Goal: Transaction & Acquisition: Purchase product/service

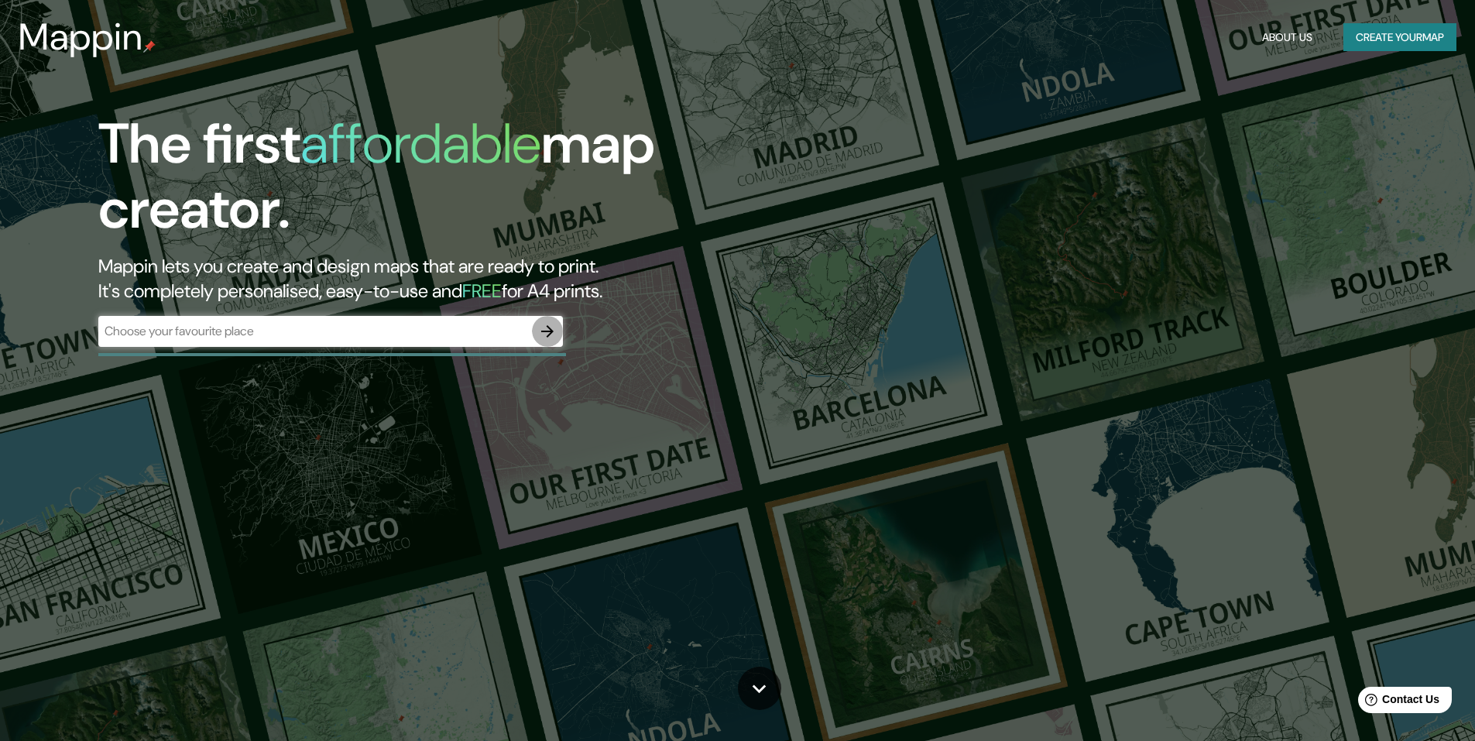
click at [549, 331] on icon "button" at bounding box center [547, 331] width 12 height 12
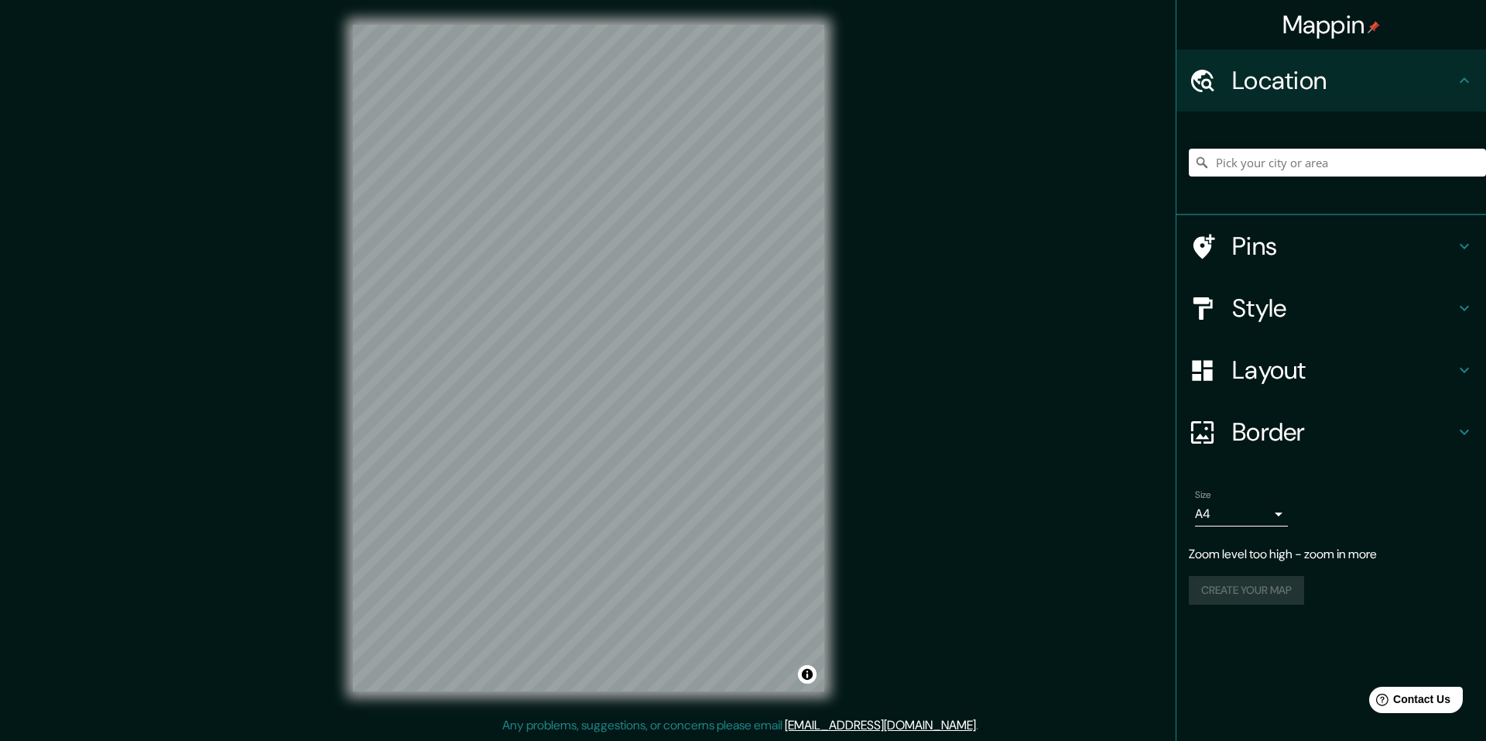
click at [883, 299] on div "Mappin Location Pins Style Layout Border Choose a border. Hint : you can make l…" at bounding box center [743, 370] width 1486 height 741
click at [1459, 81] on icon at bounding box center [1464, 80] width 19 height 19
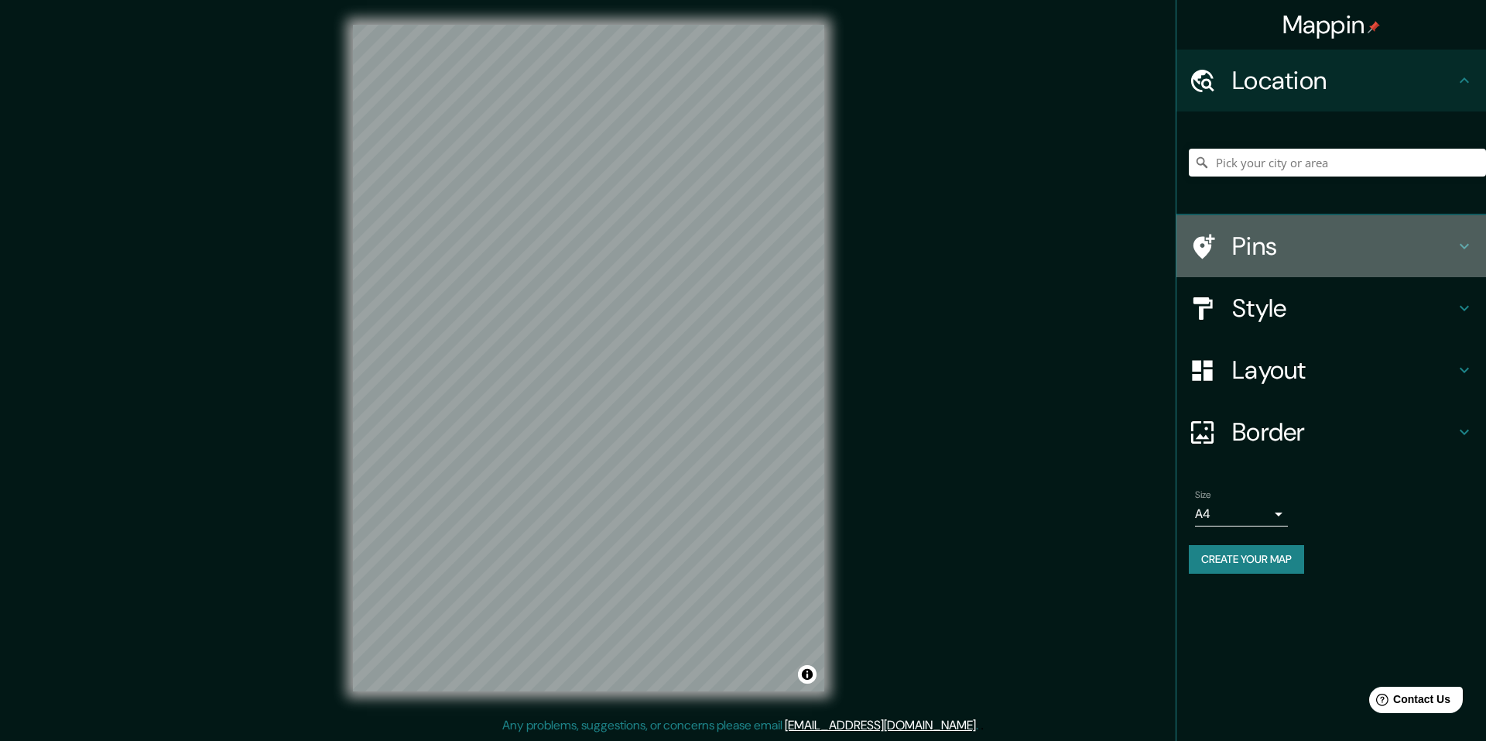
click at [1470, 241] on icon at bounding box center [1464, 246] width 19 height 19
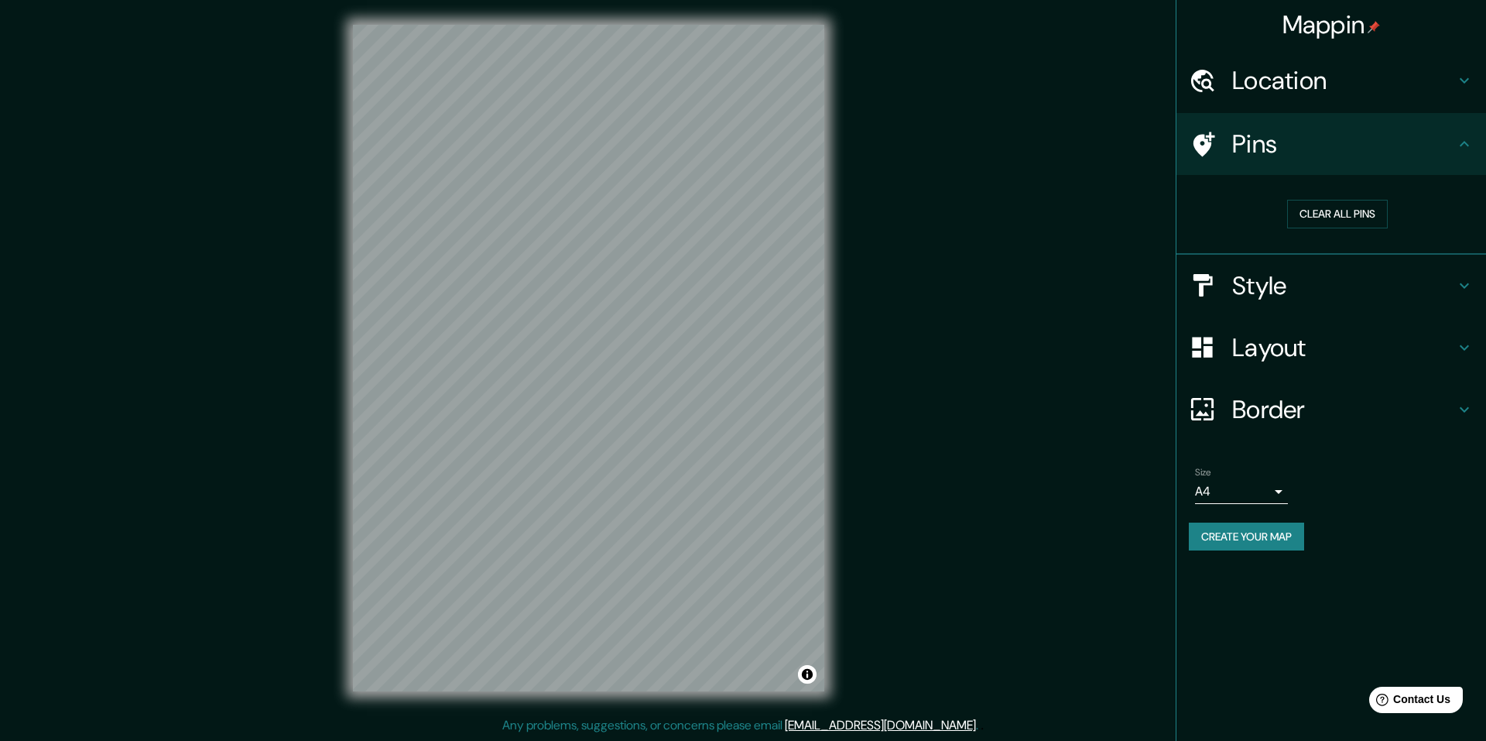
click at [1475, 139] on div "Pins" at bounding box center [1332, 144] width 310 height 62
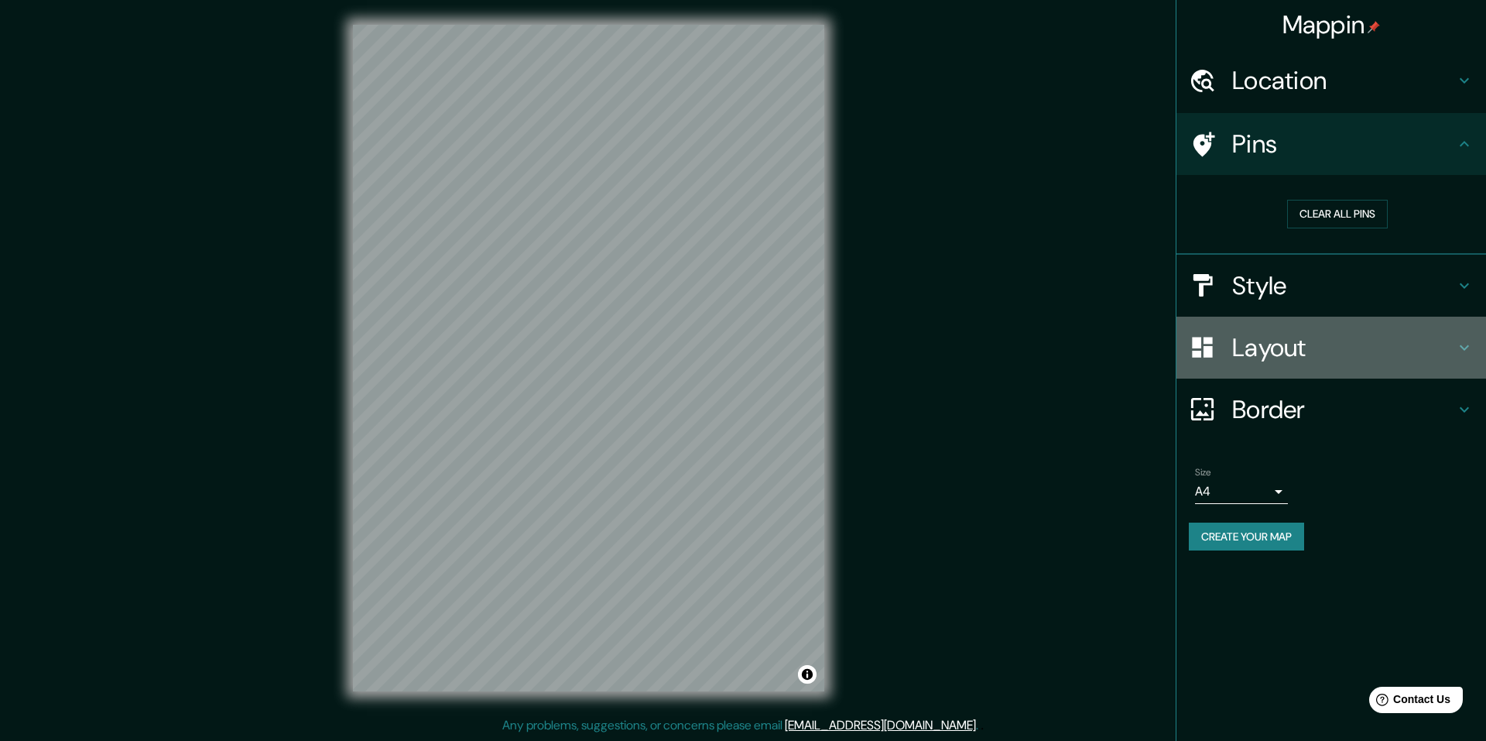
click at [1463, 342] on icon at bounding box center [1464, 347] width 19 height 19
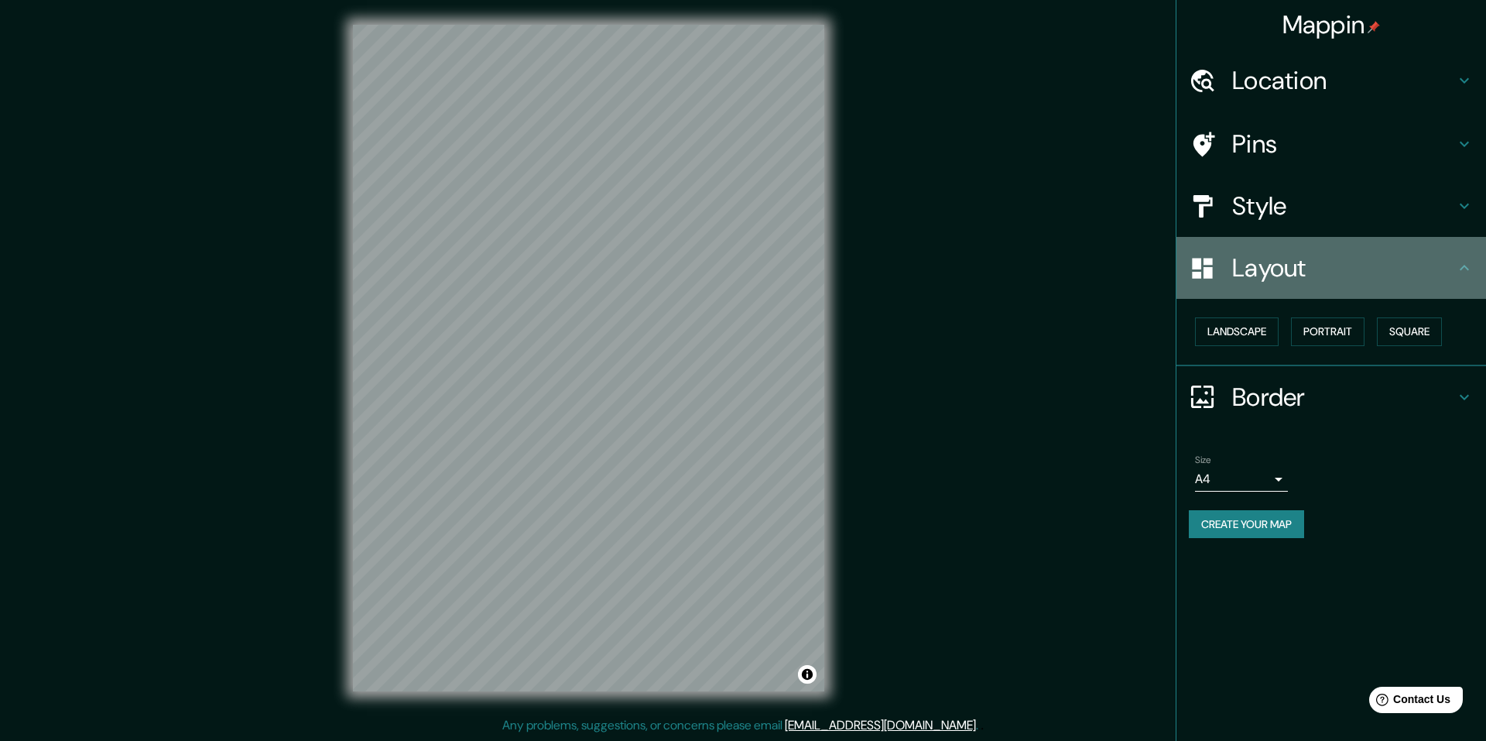
click at [1471, 279] on div "Layout" at bounding box center [1332, 268] width 310 height 62
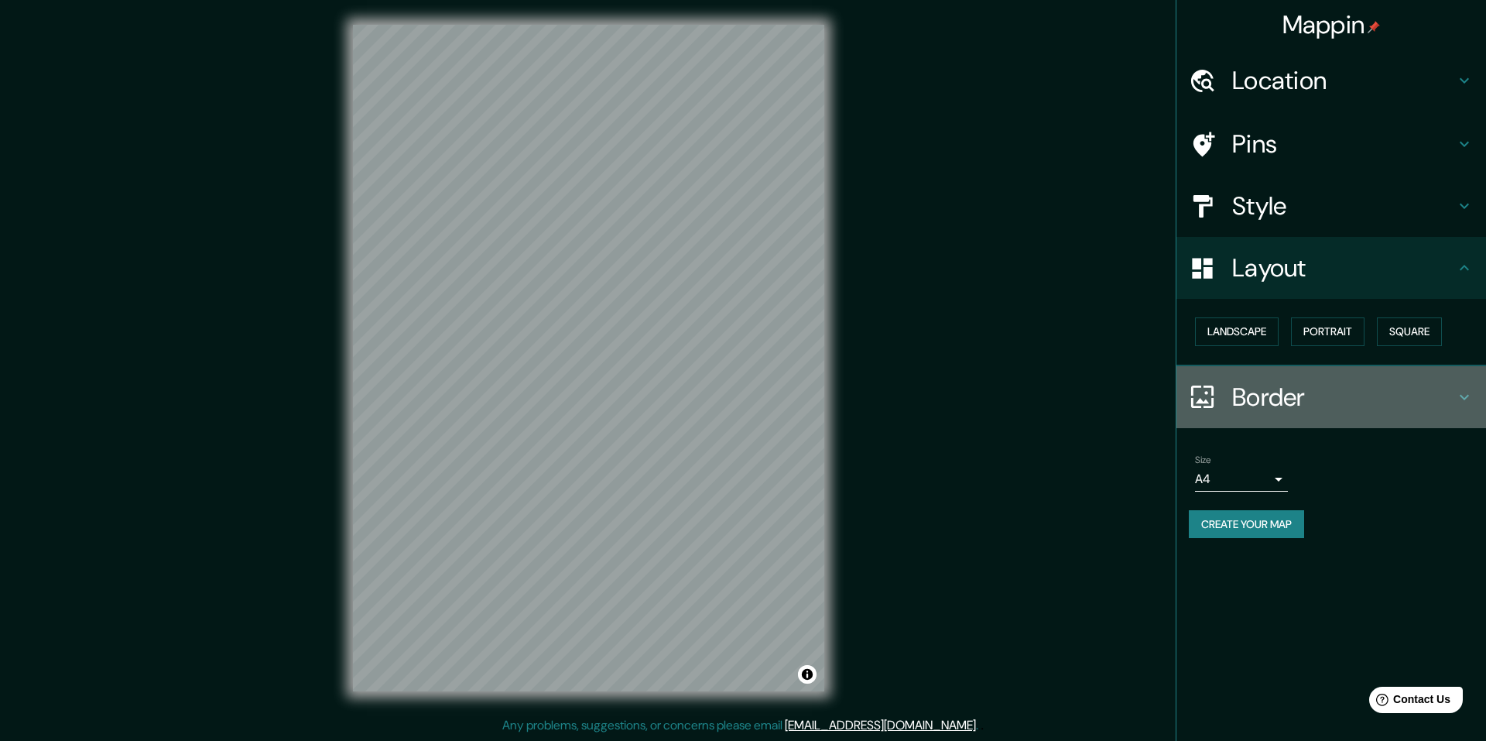
click at [1464, 398] on icon at bounding box center [1464, 396] width 9 height 5
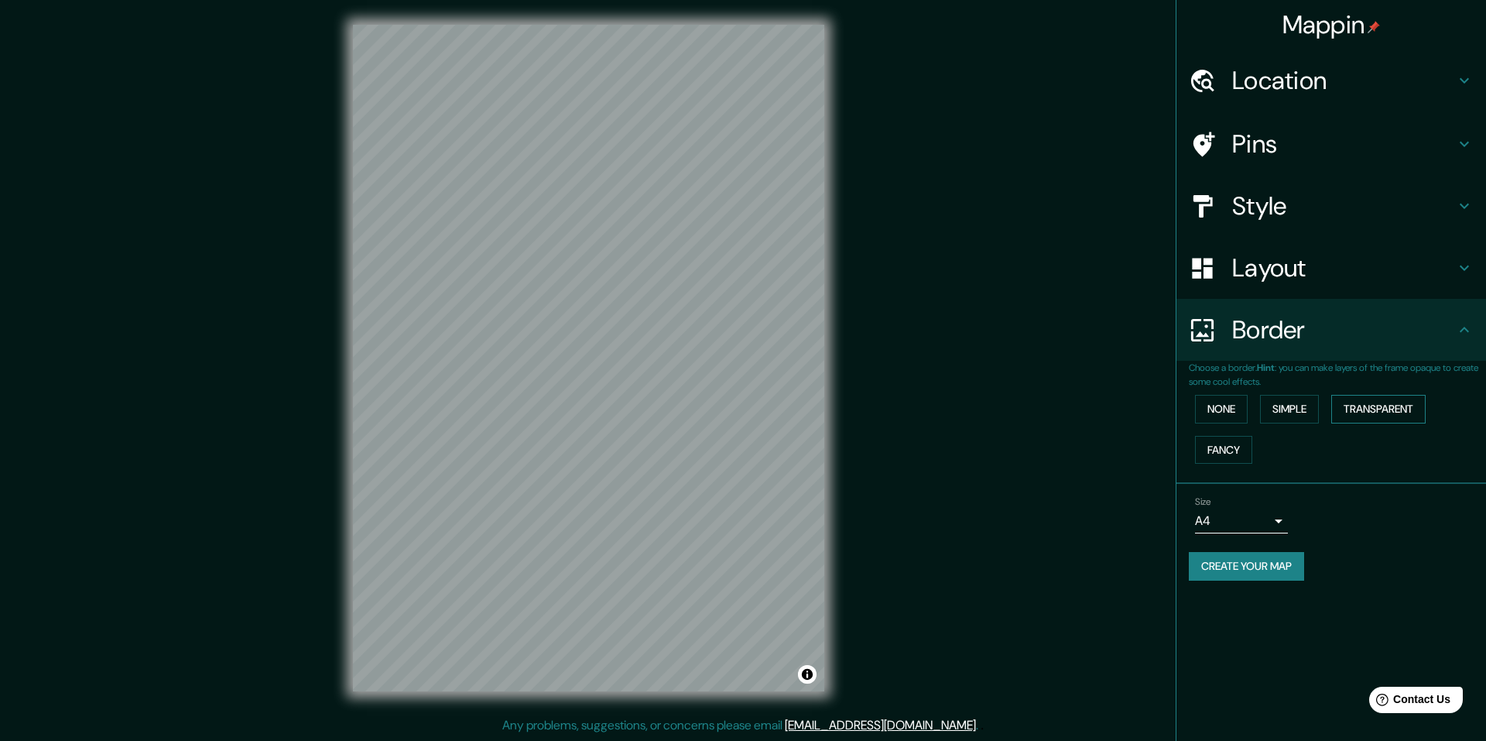
click at [1412, 414] on button "Transparent" at bounding box center [1379, 409] width 94 height 29
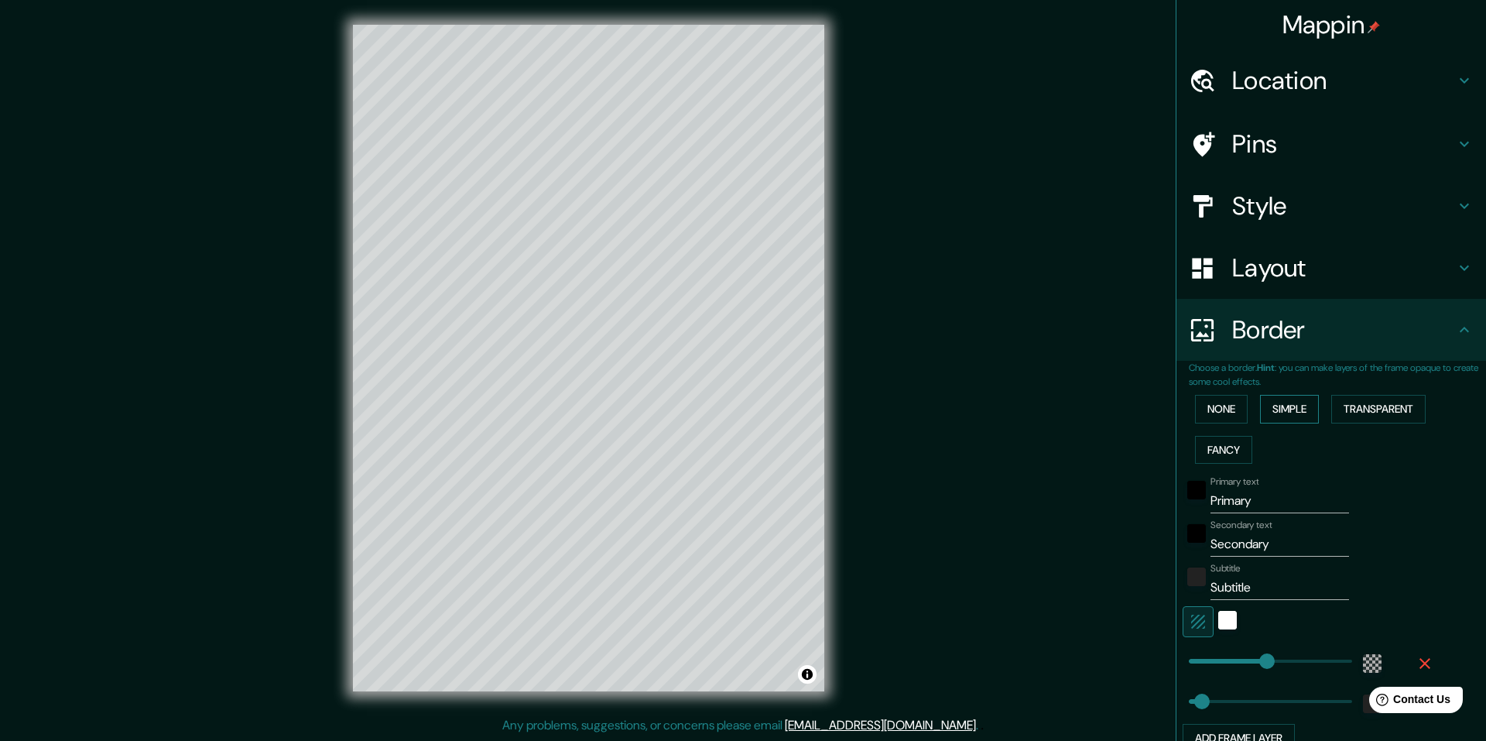
click at [1292, 415] on button "Simple" at bounding box center [1289, 409] width 59 height 29
click at [1223, 406] on button "None" at bounding box center [1221, 409] width 53 height 29
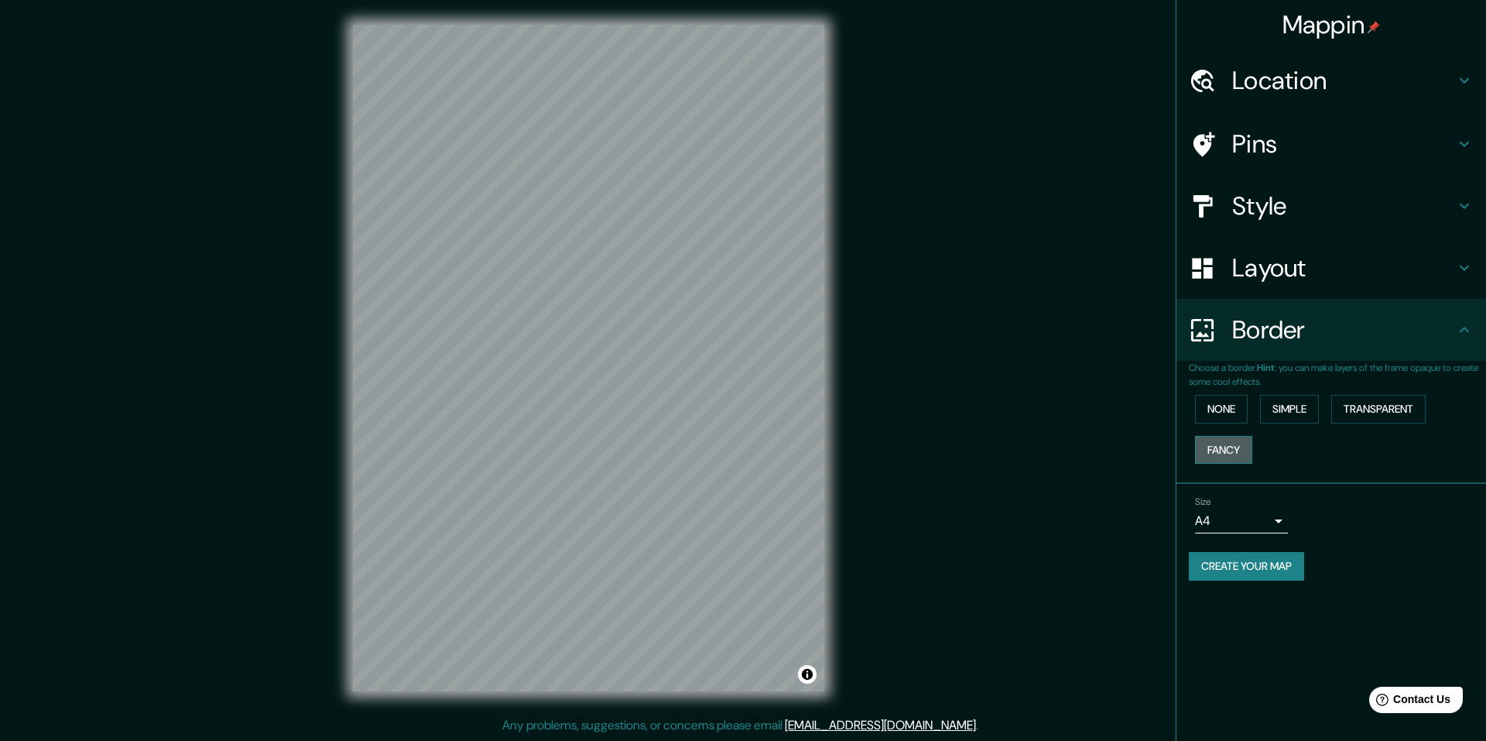
click at [1239, 447] on button "Fancy" at bounding box center [1223, 450] width 57 height 29
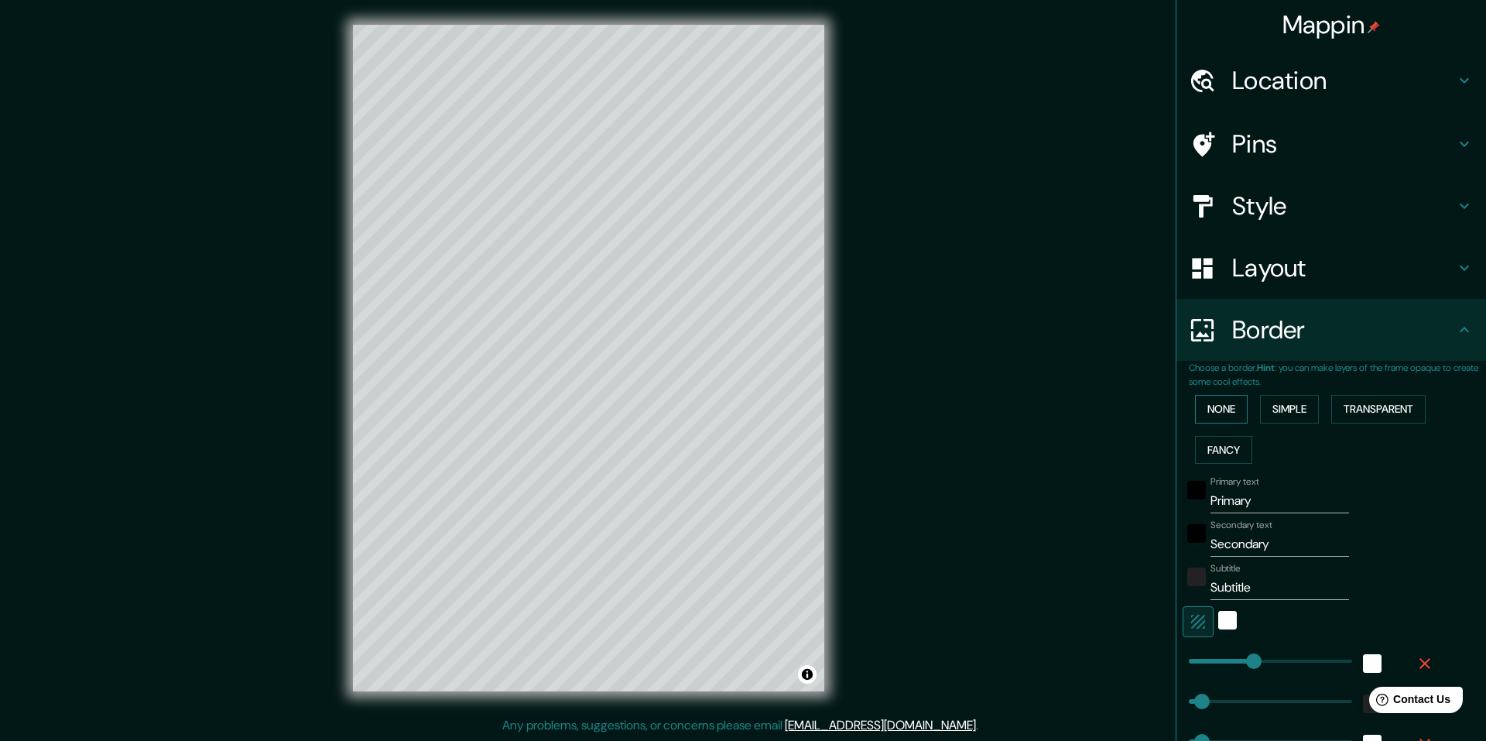
click at [1231, 420] on button "None" at bounding box center [1221, 409] width 53 height 29
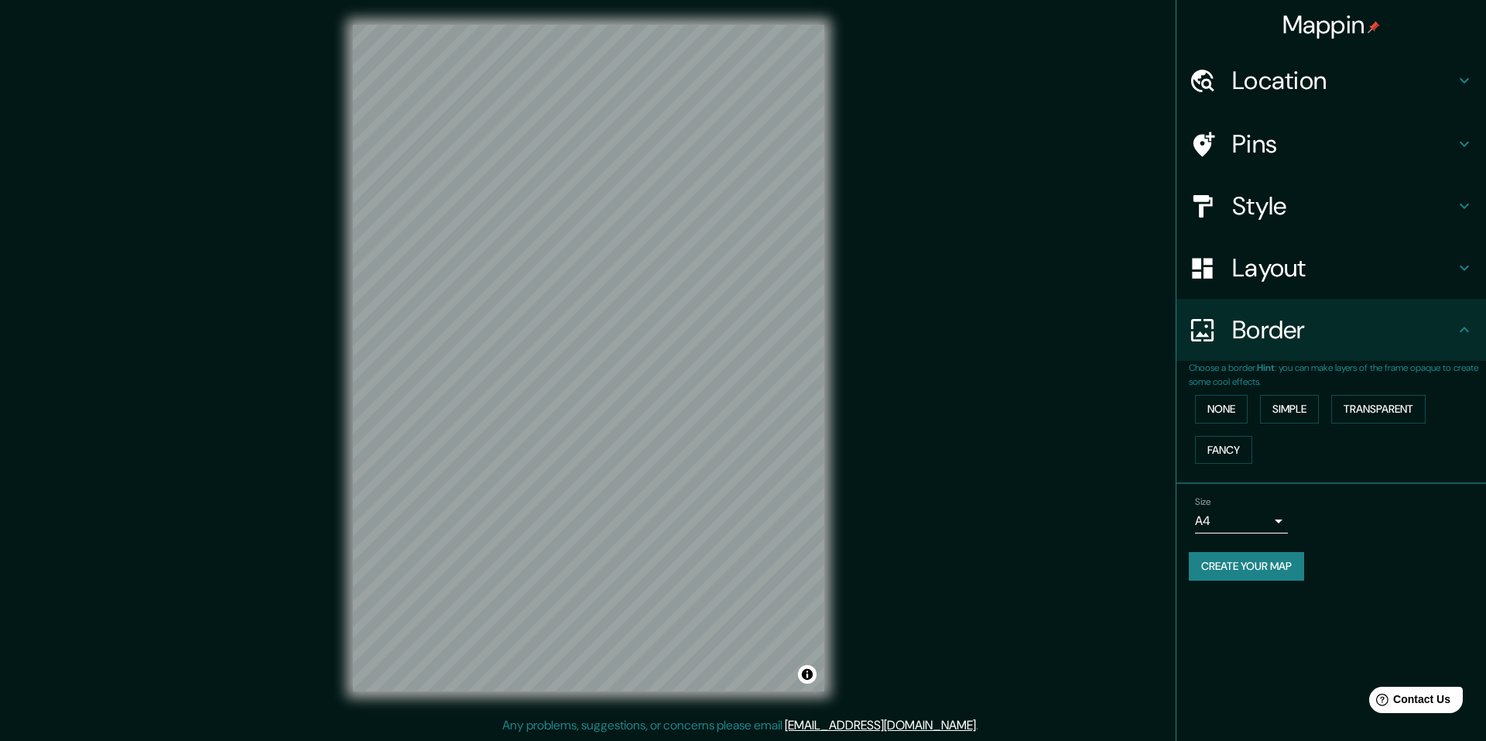
click at [934, 715] on div "Mappin Location Pins Style Layout Border Choose a border. Hint : you can make l…" at bounding box center [743, 370] width 1486 height 741
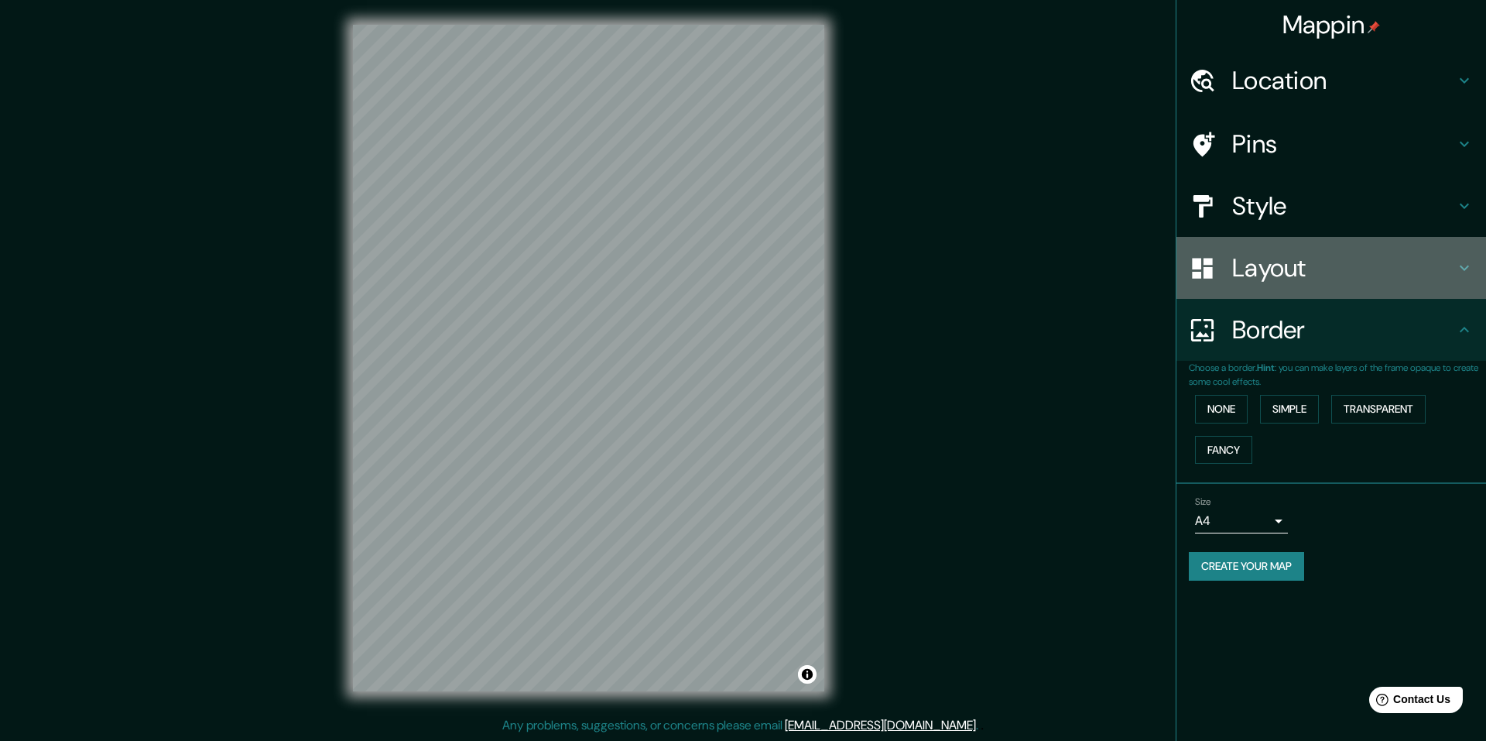
click at [1460, 261] on icon at bounding box center [1464, 268] width 19 height 19
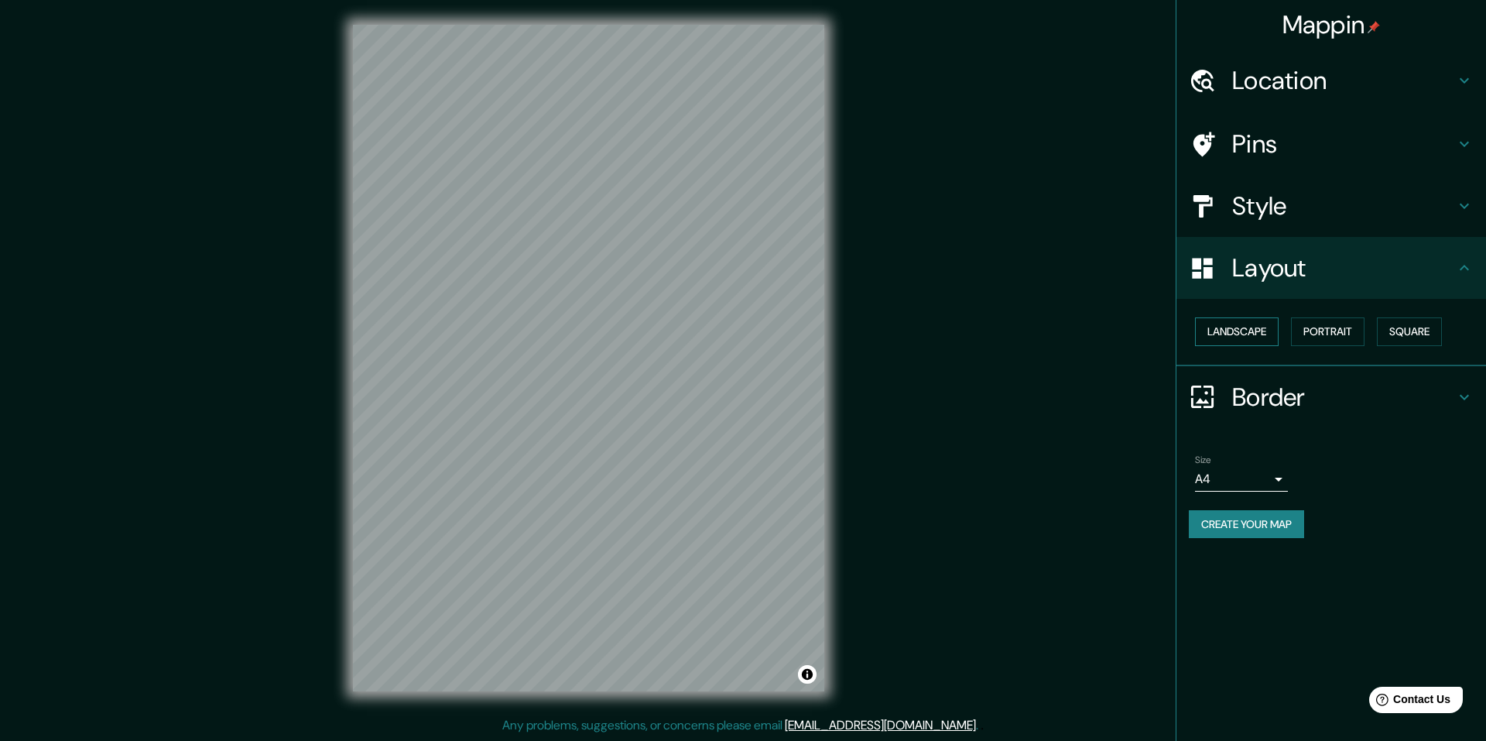
click at [1240, 338] on button "Landscape" at bounding box center [1237, 331] width 84 height 29
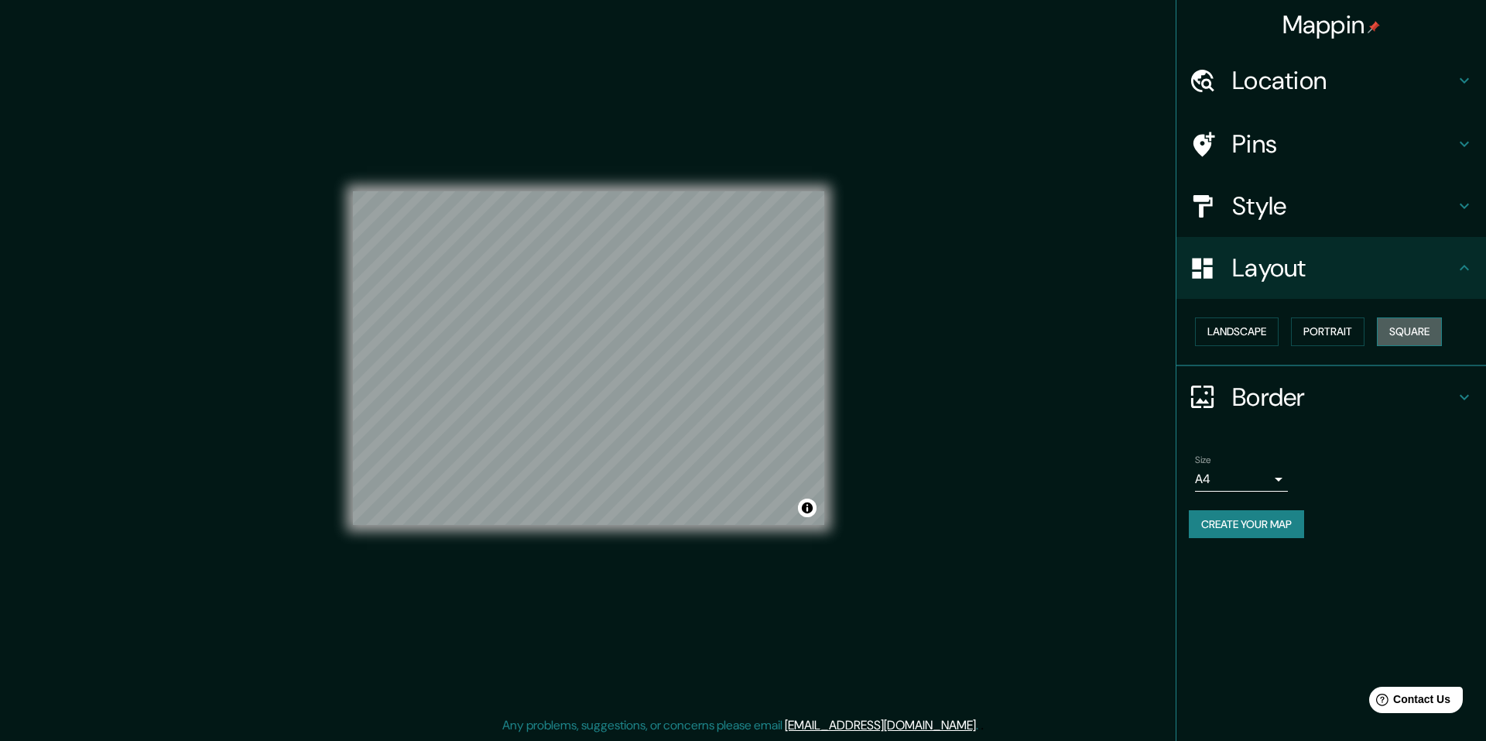
click at [1414, 331] on button "Square" at bounding box center [1409, 331] width 65 height 29
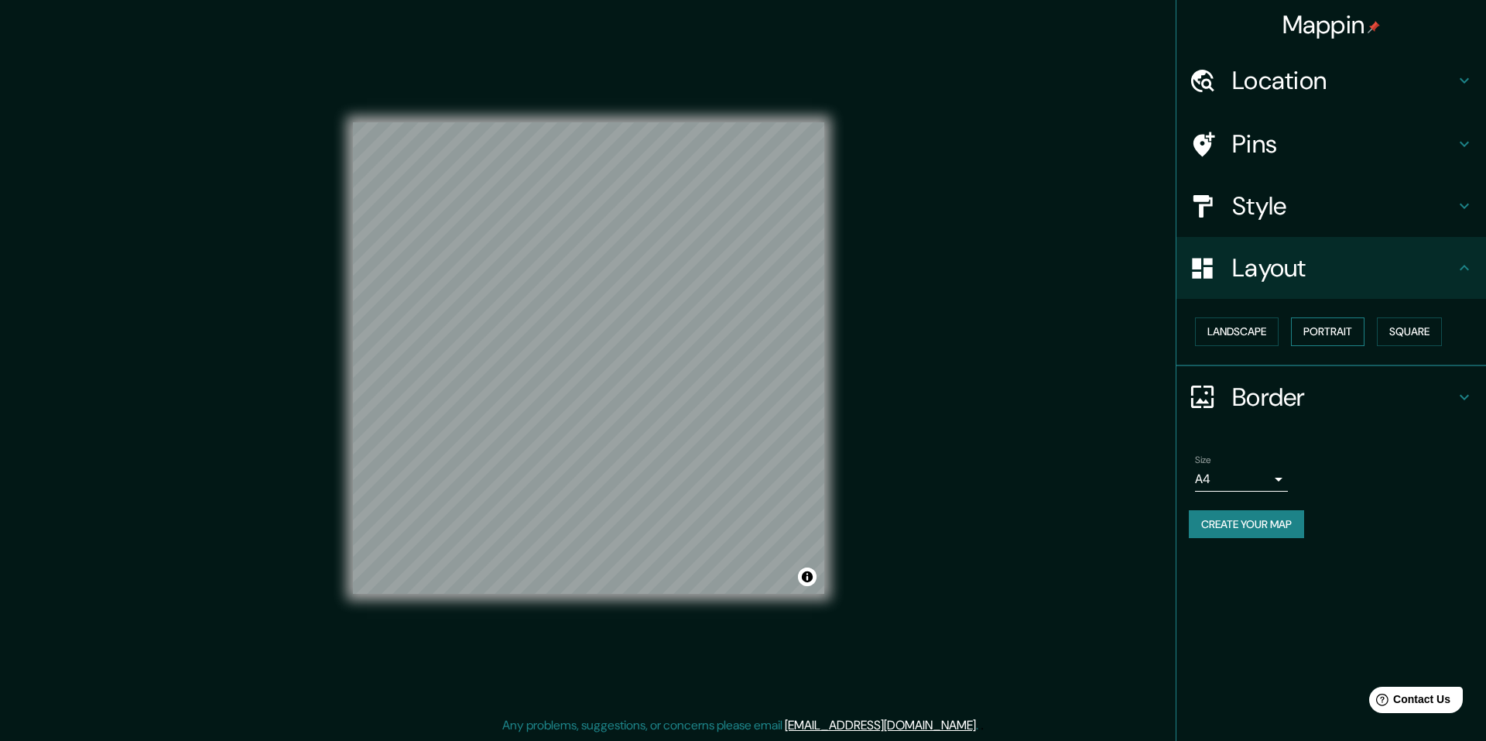
click at [1350, 340] on button "Portrait" at bounding box center [1328, 331] width 74 height 29
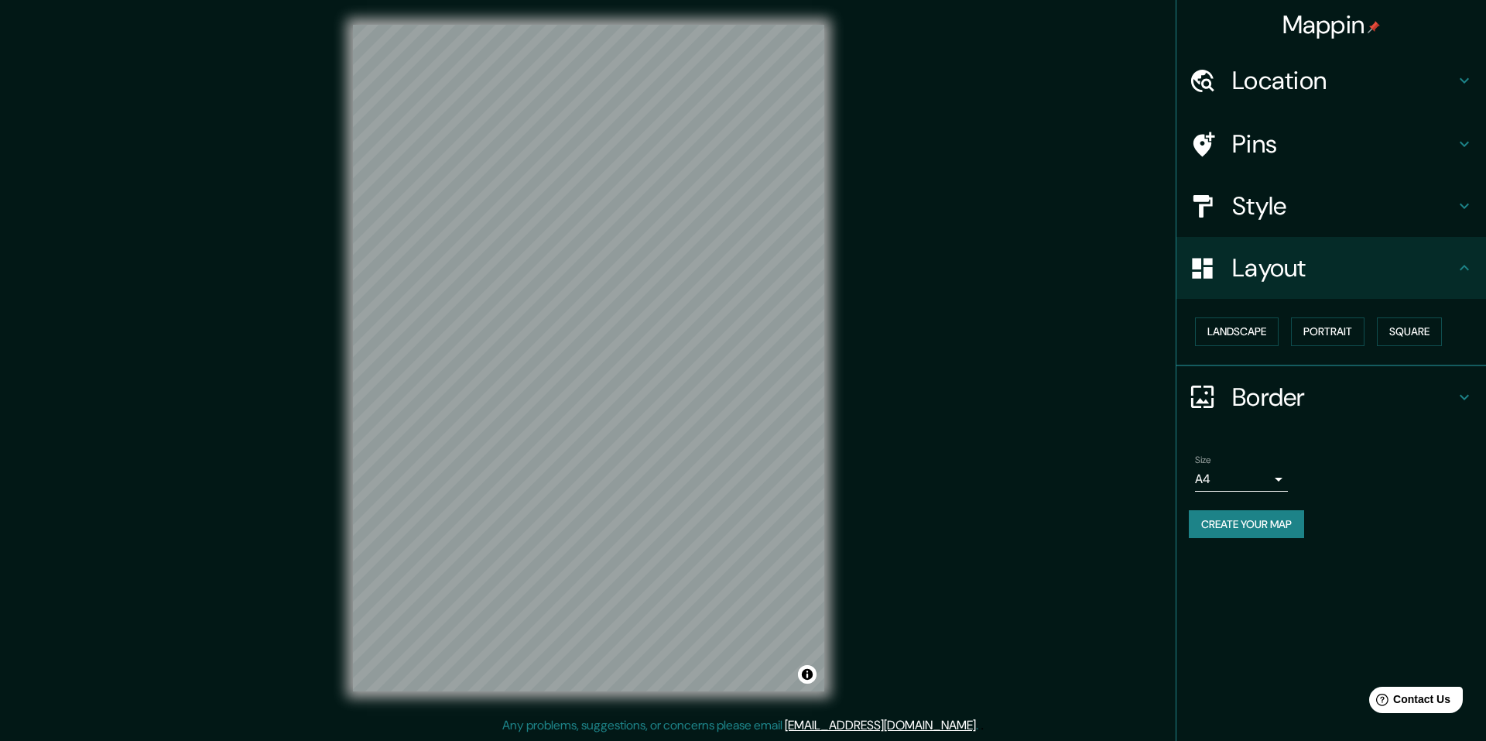
click at [1427, 185] on div "Style" at bounding box center [1332, 206] width 310 height 62
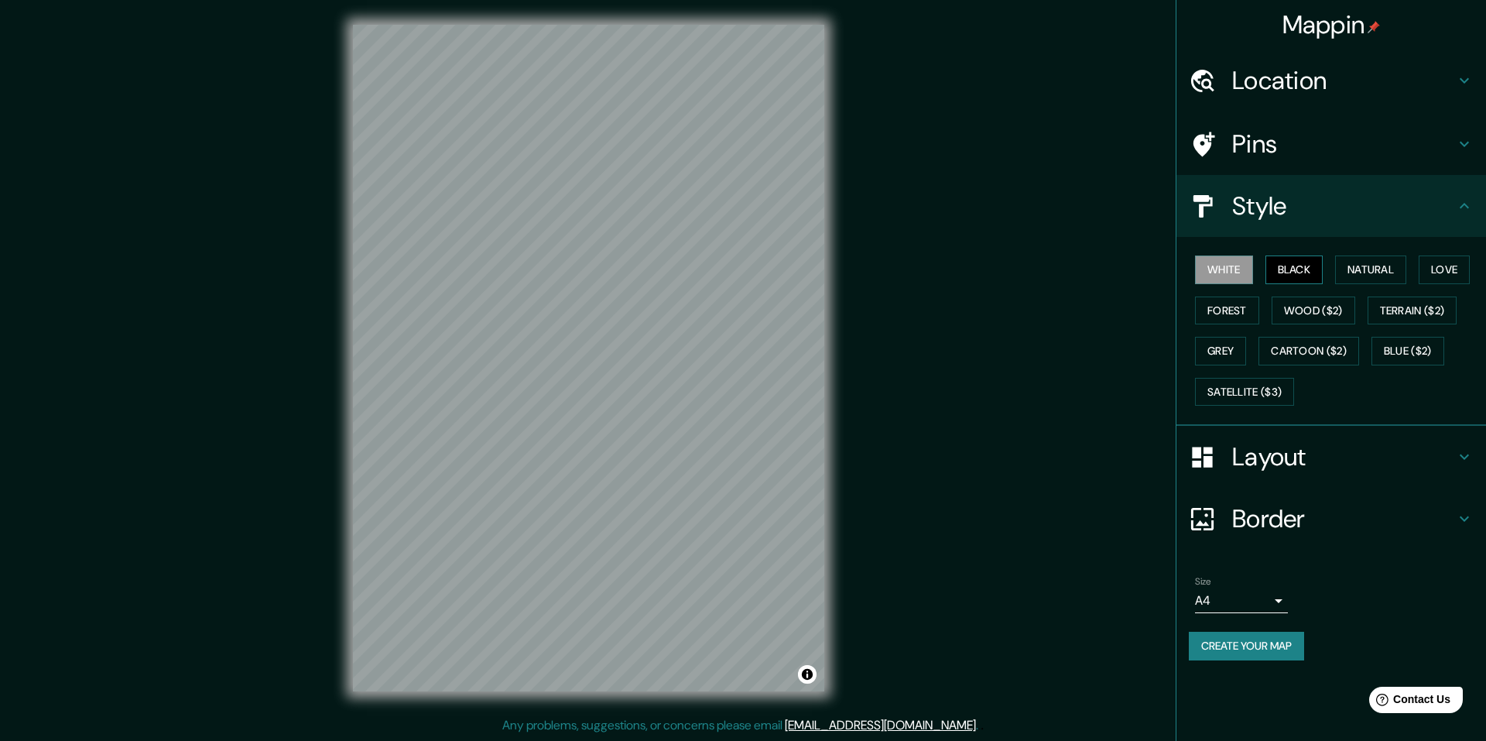
click at [1300, 266] on button "Black" at bounding box center [1295, 269] width 58 height 29
click at [1245, 266] on button "White" at bounding box center [1224, 269] width 58 height 29
click at [1377, 266] on button "Natural" at bounding box center [1370, 269] width 71 height 29
click at [1445, 266] on button "Love" at bounding box center [1444, 269] width 51 height 29
click at [1243, 303] on button "Forest" at bounding box center [1227, 311] width 64 height 29
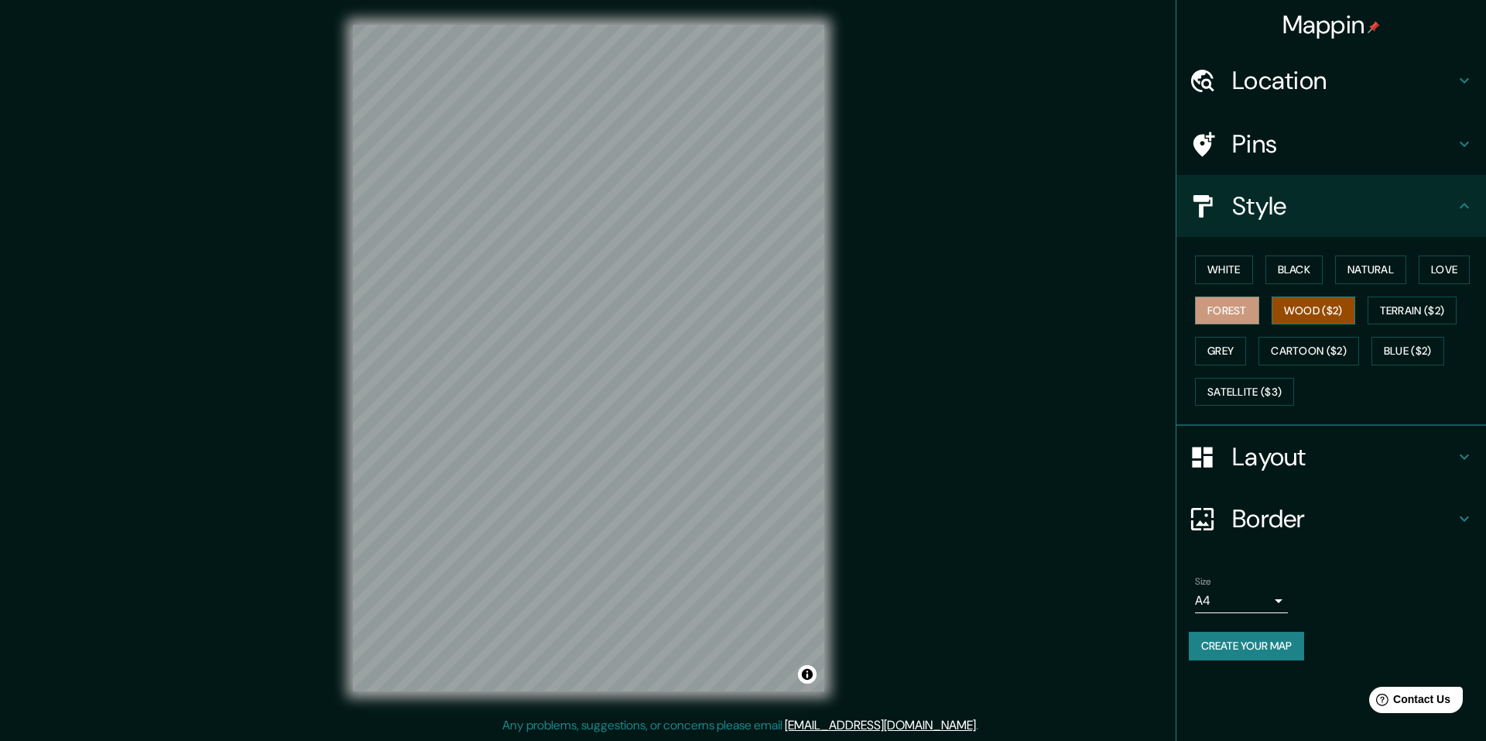
click at [1319, 318] on button "Wood ($2)" at bounding box center [1314, 311] width 84 height 29
click at [1426, 304] on button "Terrain ($2)" at bounding box center [1413, 311] width 90 height 29
click at [1223, 345] on button "Grey" at bounding box center [1220, 351] width 51 height 29
click at [1237, 264] on button "White" at bounding box center [1224, 269] width 58 height 29
click at [1291, 268] on button "Black" at bounding box center [1295, 269] width 58 height 29
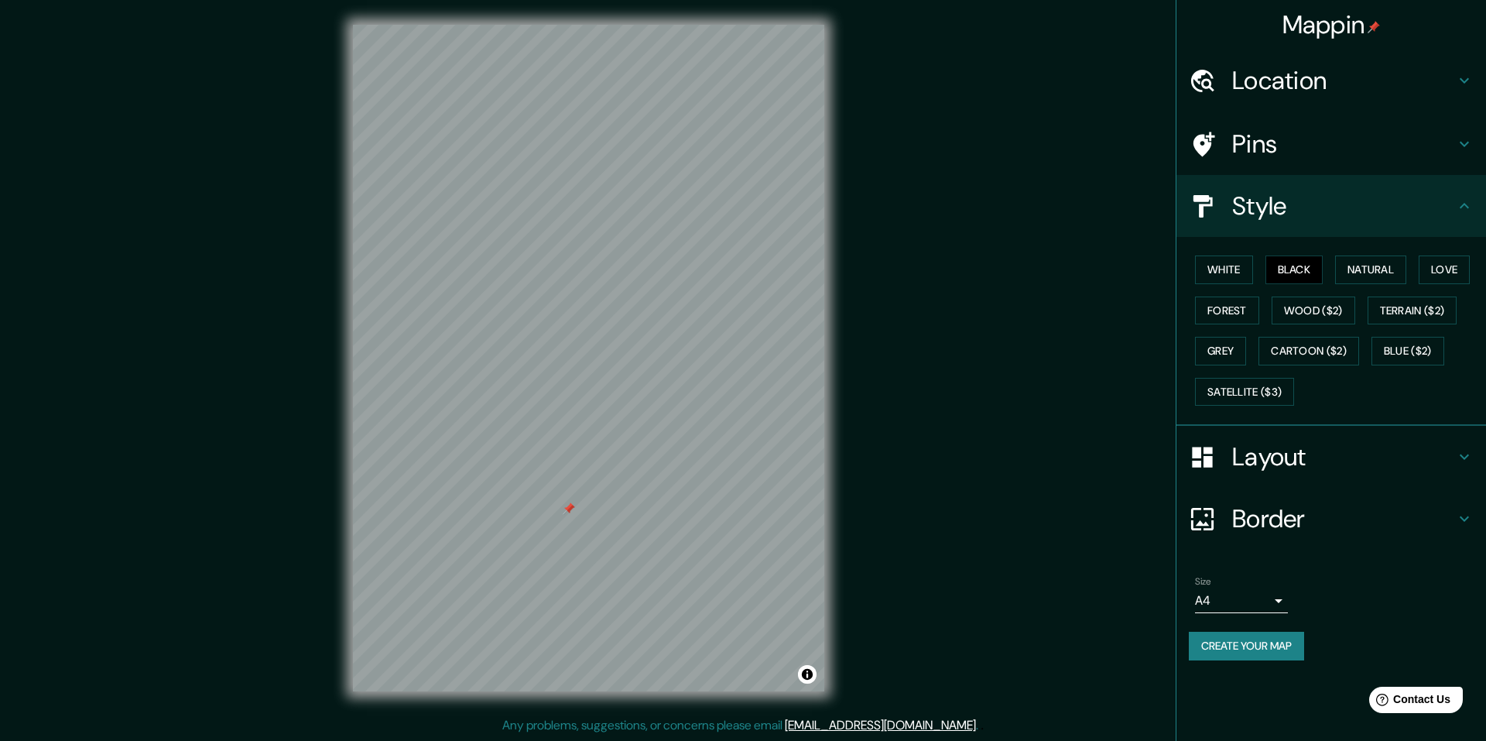
click at [831, 351] on div "© Mapbox © OpenStreetMap Improve this map" at bounding box center [588, 358] width 521 height 716
click at [1377, 264] on button "Natural" at bounding box center [1370, 269] width 71 height 29
click at [1207, 307] on button "Forest" at bounding box center [1227, 311] width 64 height 29
click at [1302, 273] on button "Black" at bounding box center [1295, 269] width 58 height 29
click at [1227, 273] on button "White" at bounding box center [1224, 269] width 58 height 29
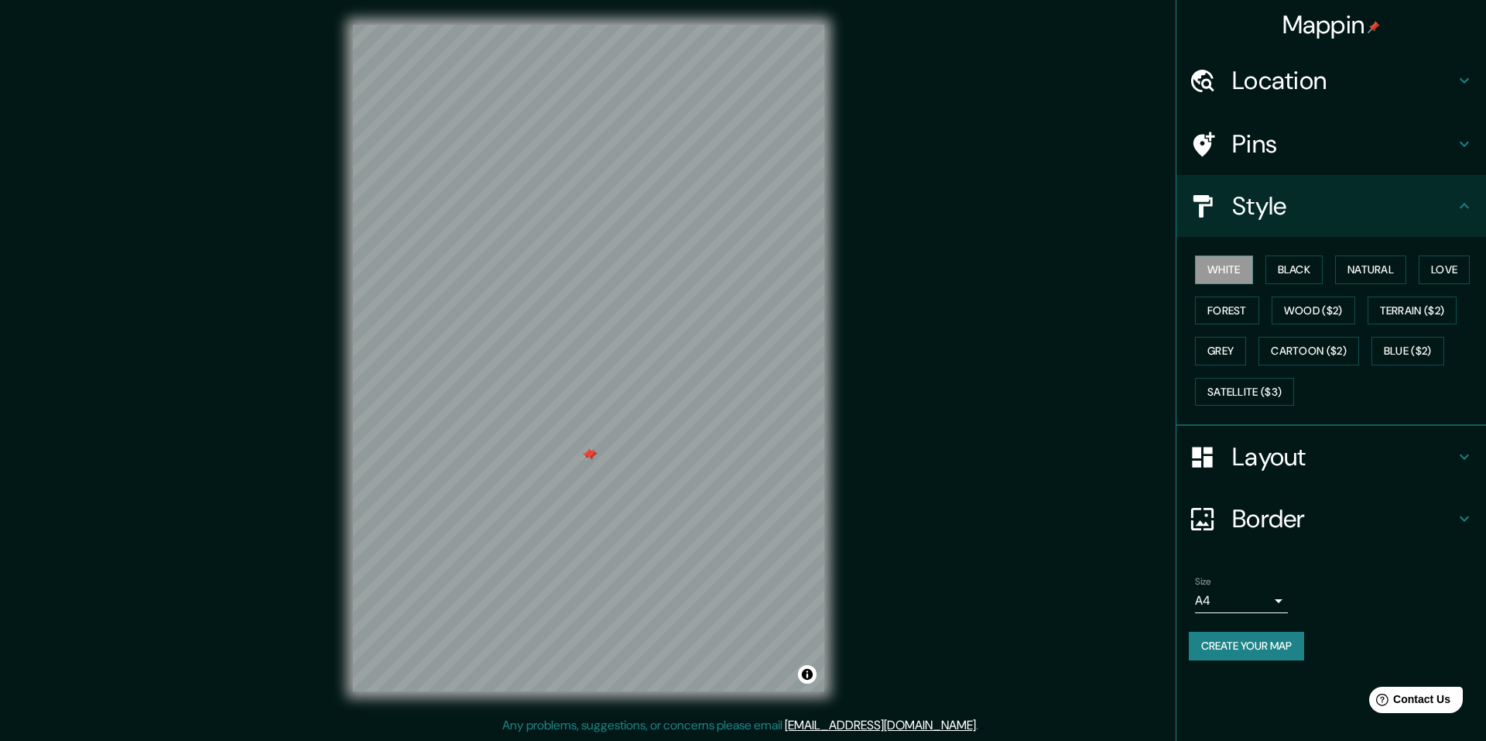
click at [585, 461] on div at bounding box center [591, 455] width 12 height 12
